Goal: Task Accomplishment & Management: Manage account settings

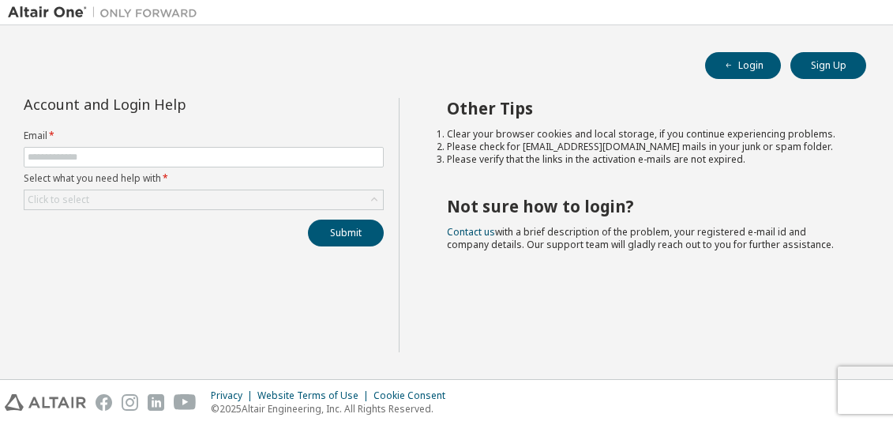
click at [210, 152] on input "text" at bounding box center [204, 157] width 352 height 13
click at [200, 158] on input "text" at bounding box center [204, 157] width 352 height 13
type input "**********"
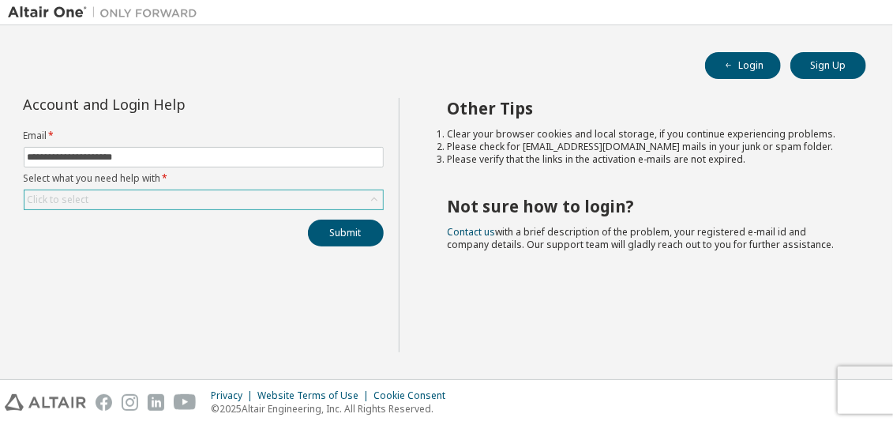
click at [126, 194] on div "Click to select" at bounding box center [203, 199] width 359 height 19
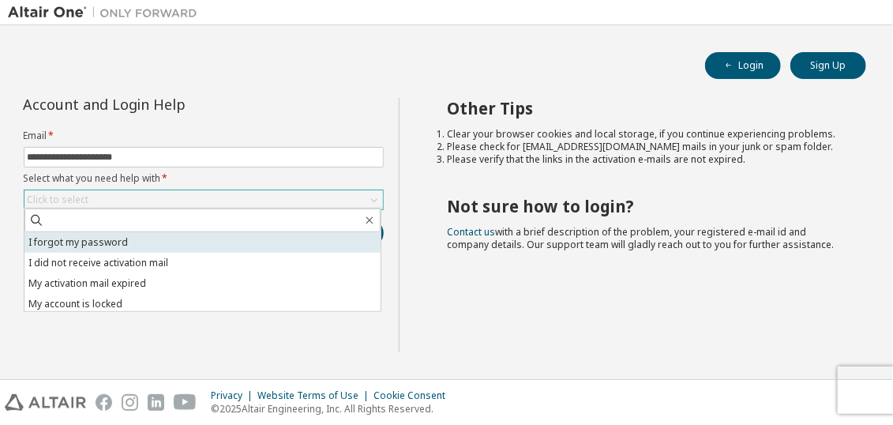
click at [111, 241] on li "I forgot my password" at bounding box center [202, 242] width 356 height 21
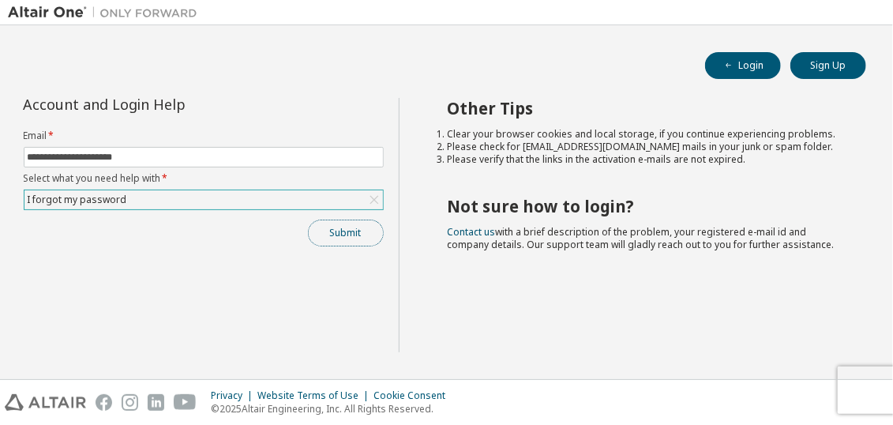
click at [352, 240] on button "Submit" at bounding box center [346, 233] width 76 height 27
